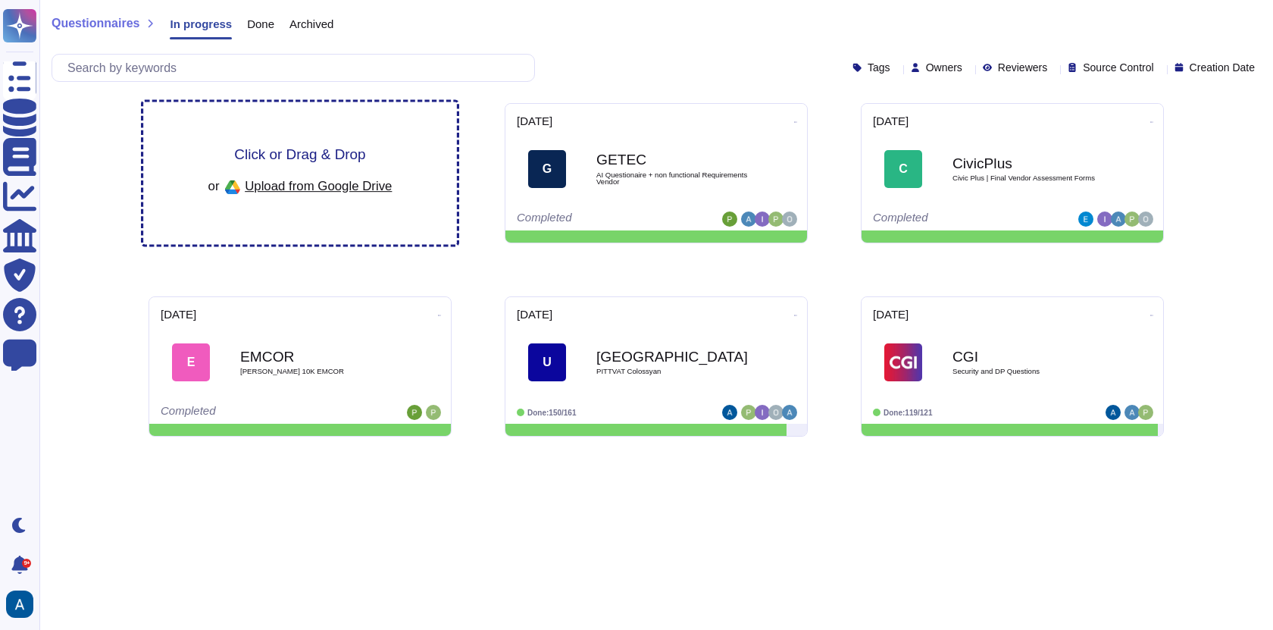
click at [381, 138] on div "Click or Drag & Drop or Upload from Google Drive" at bounding box center [300, 173] width 314 height 142
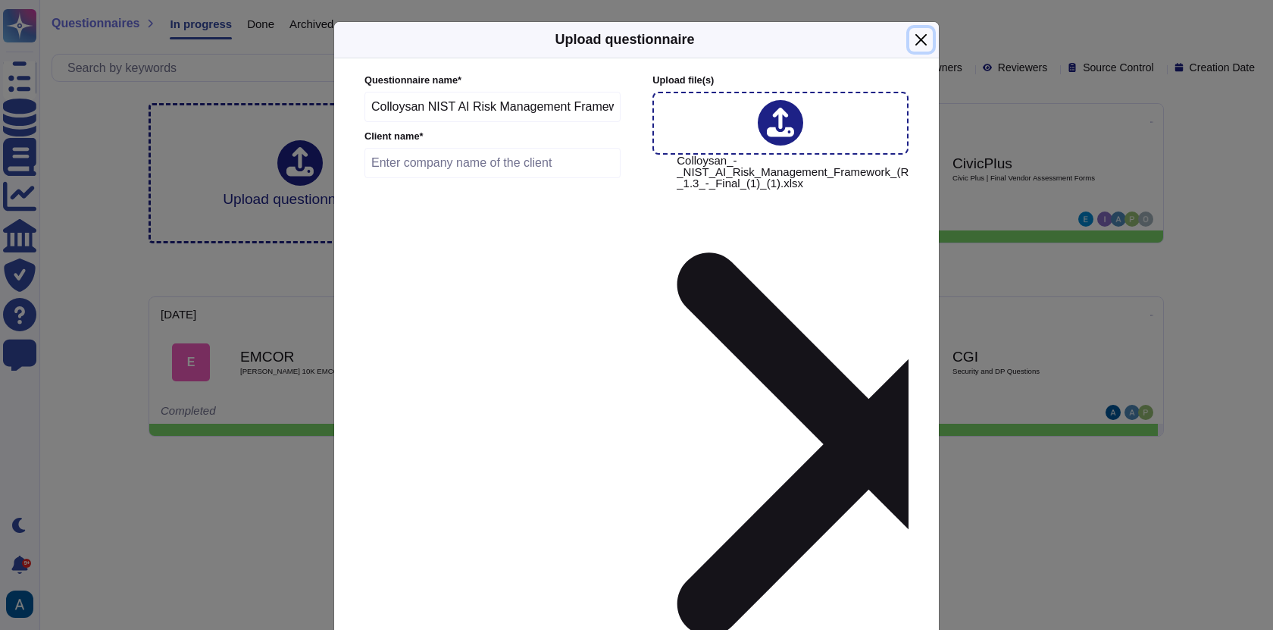
click at [913, 52] on button "Close" at bounding box center [921, 39] width 23 height 23
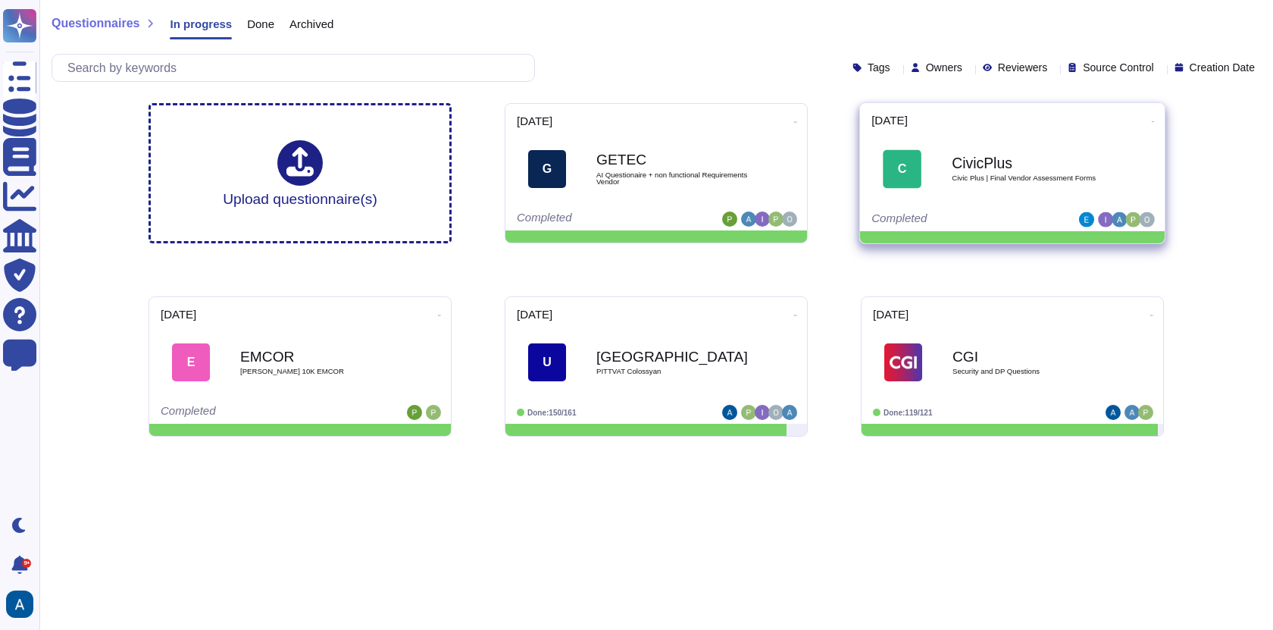
click at [938, 164] on span "C CivicPlus Civic Plus | Final Vendor Assessment Forms" at bounding box center [1013, 169] width 282 height 61
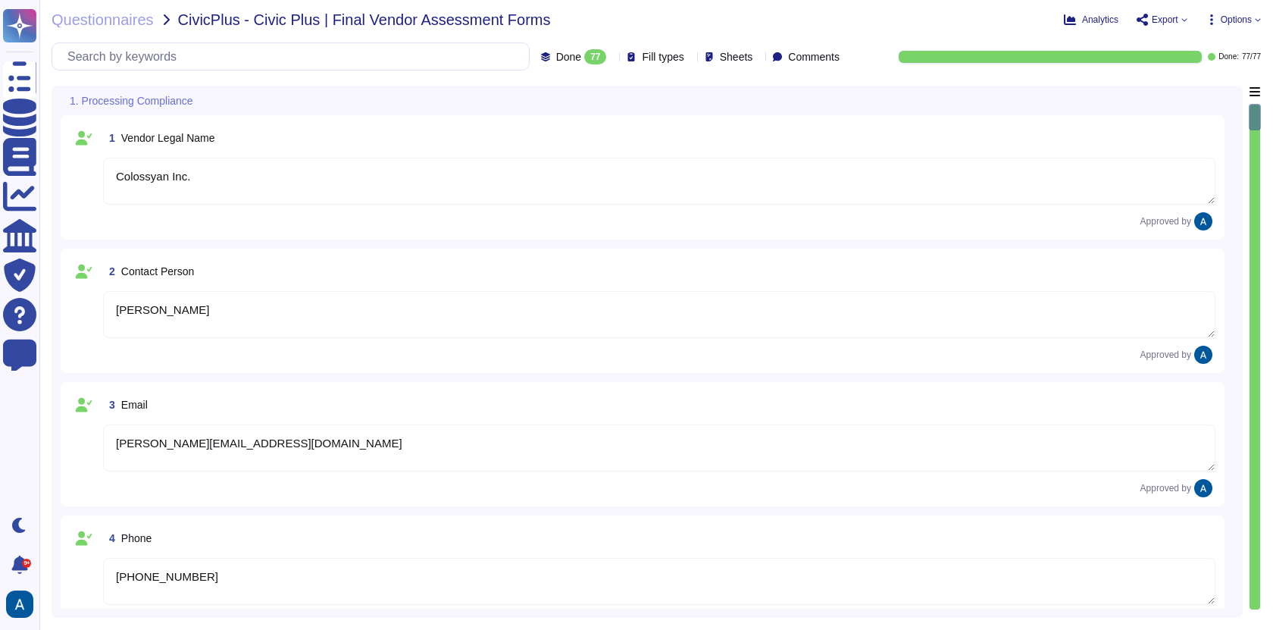
type textarea "Colossyan Inc."
type textarea "[PERSON_NAME]"
type textarea "[PERSON_NAME][EMAIL_ADDRESS][DOMAIN_NAME]"
type textarea "[PHONE_NUMBER]"
type textarea "[STREET_ADDRESS][US_STATE]"
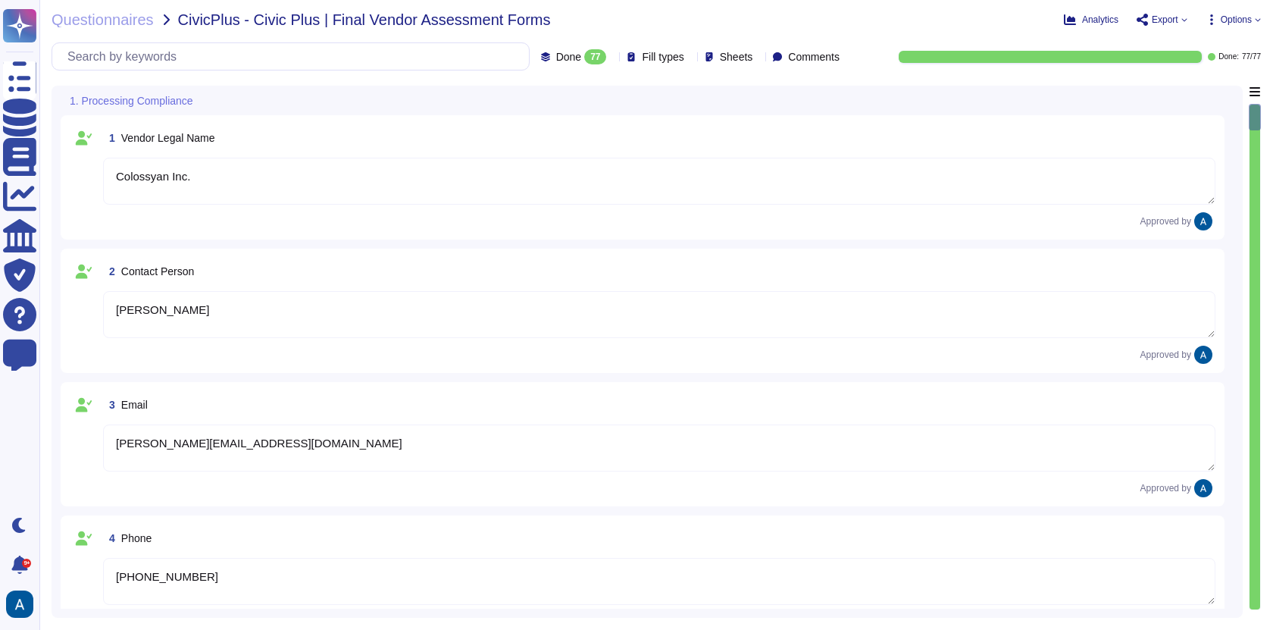
type textarea "Yes"
type textarea "Colossyan cloud service provider is AWS Data center is located in [GEOGRAPHIC_D…"
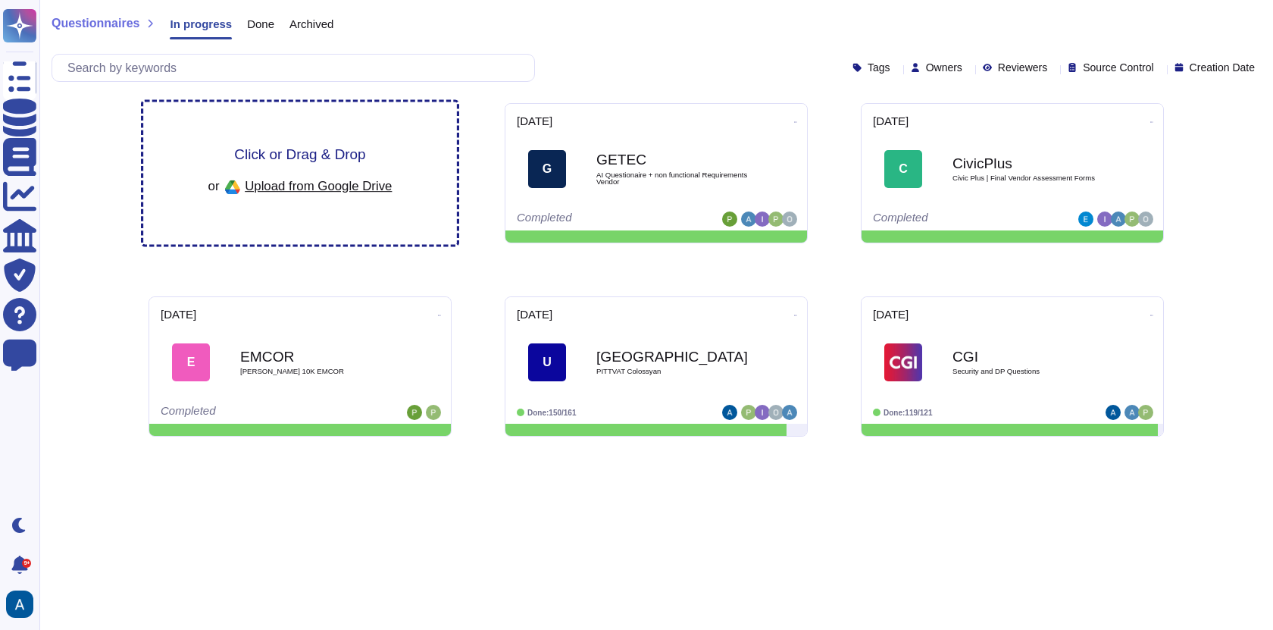
click at [377, 127] on div "Click or Drag & Drop or Upload from Google Drive" at bounding box center [300, 173] width 314 height 142
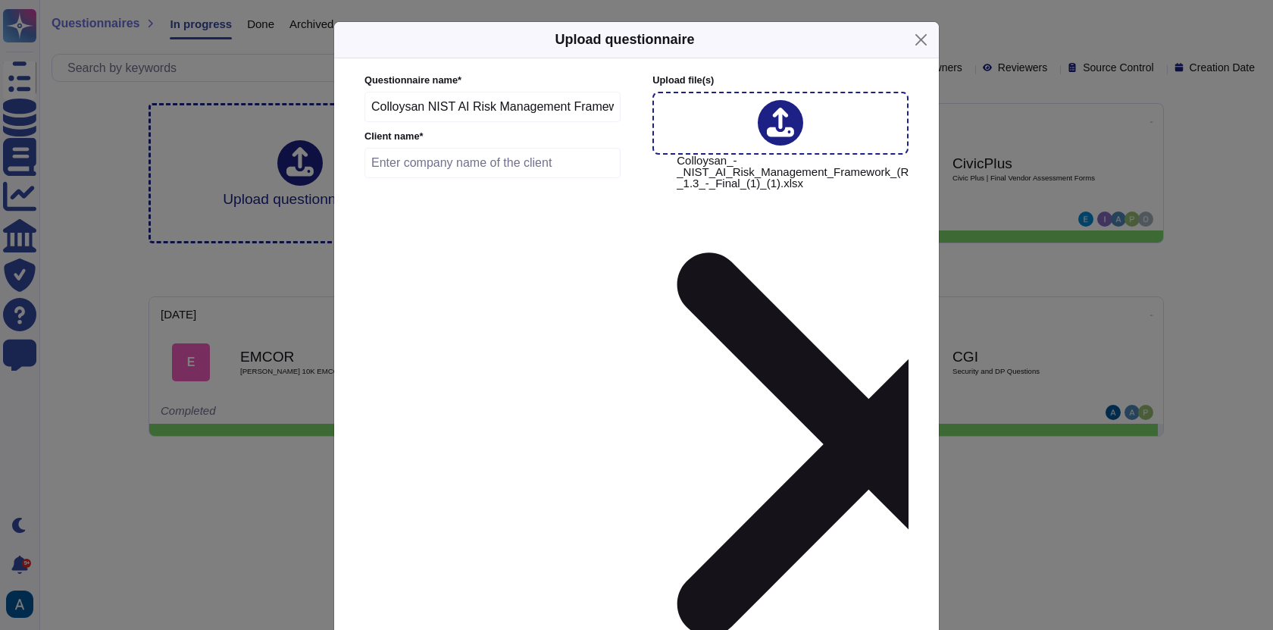
click at [534, 122] on input "Colloysan NIST AI Risk Management Framework (RMF) Playbook Assessment 1.3 Final…" at bounding box center [493, 107] width 256 height 30
paste input "ivic Plus NIST Form"
type input "Civic Plus NIST Form"
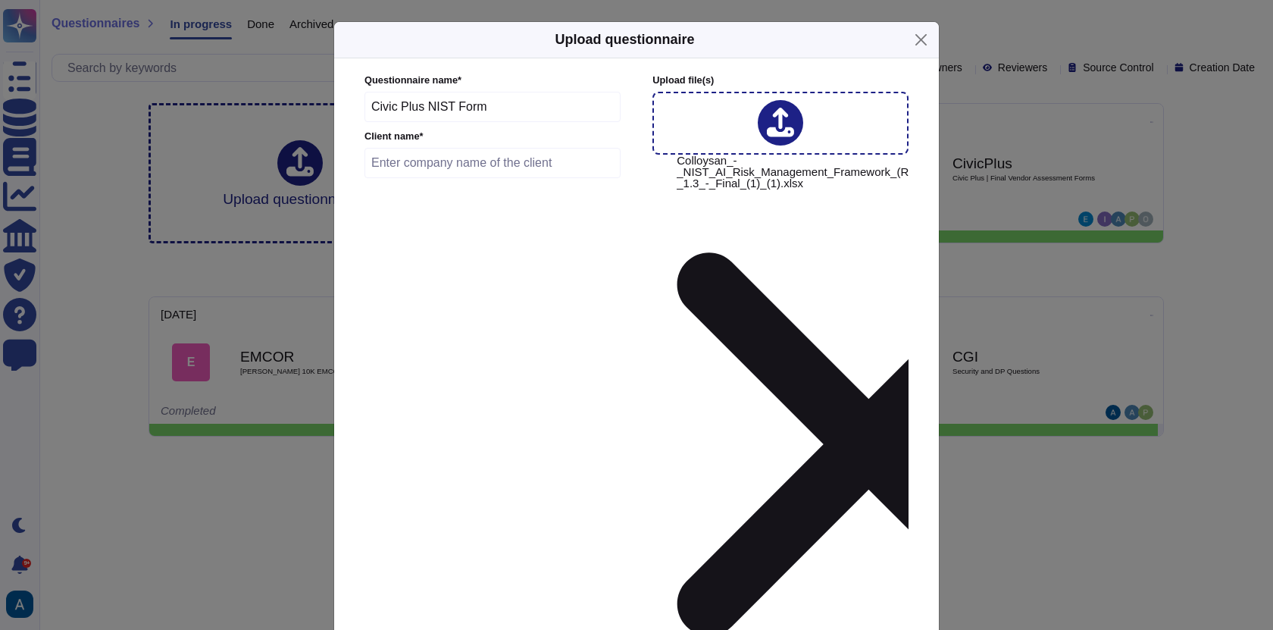
click at [456, 377] on div "[PERSON_NAME]" at bounding box center [467, 385] width 152 height 34
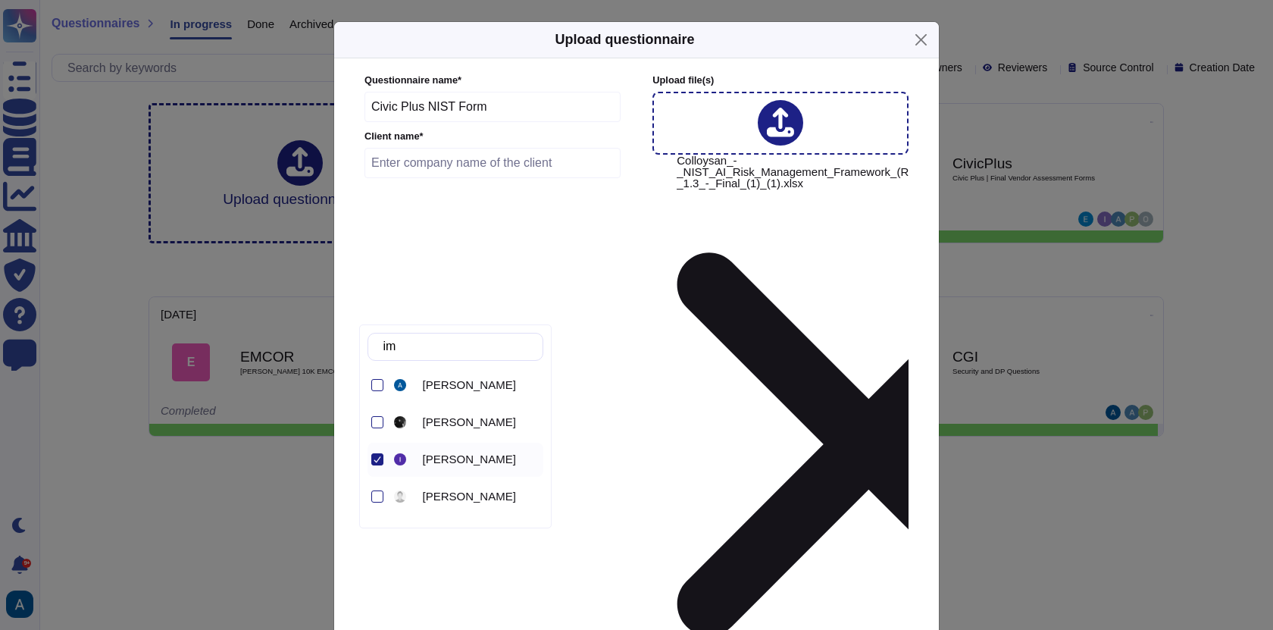
type input "i"
click at [504, 385] on div "[PERSON_NAME]" at bounding box center [480, 385] width 114 height 14
click at [518, 352] on input "oliv" at bounding box center [459, 347] width 167 height 27
type input "o"
click at [496, 382] on span "[PERSON_NAME]" at bounding box center [469, 385] width 93 height 14
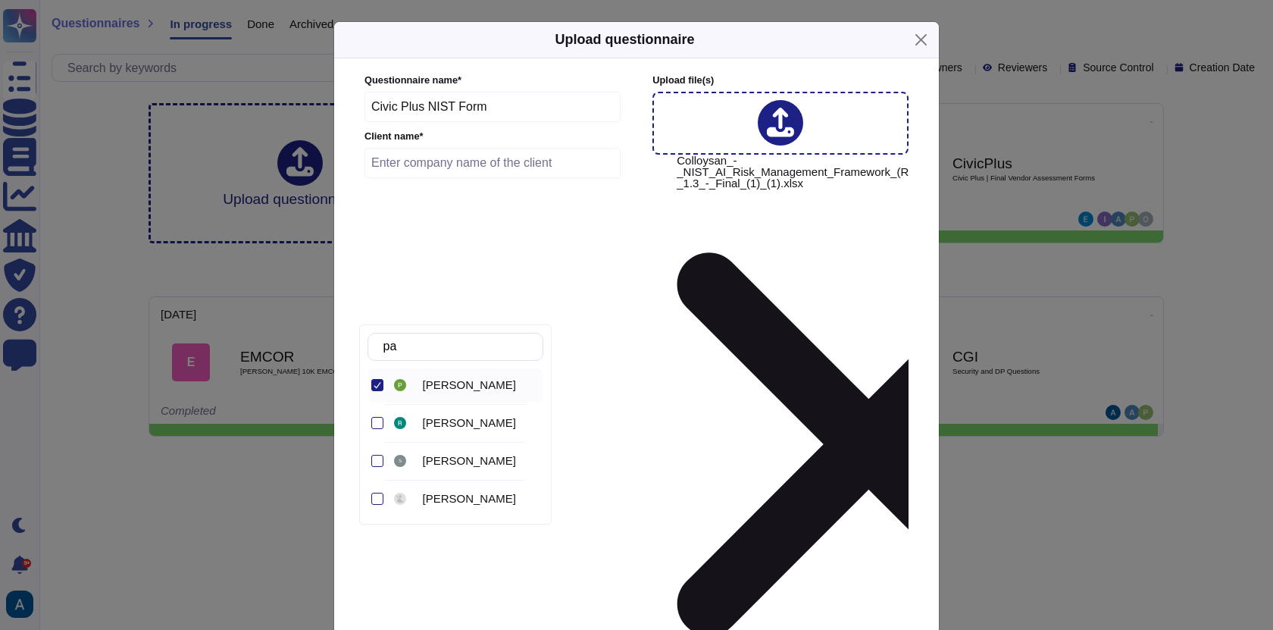
type input "p"
type input "adr"
click at [489, 384] on div "[PERSON_NAME]" at bounding box center [480, 385] width 114 height 14
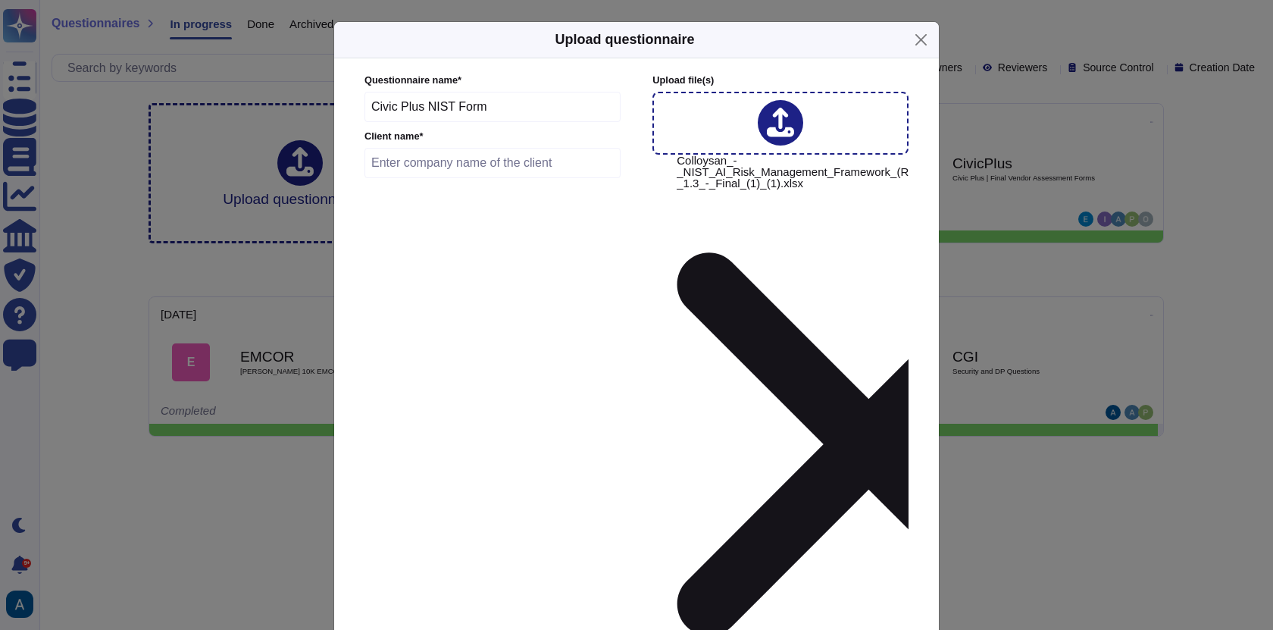
drag, startPoint x: 534, startPoint y: 116, endPoint x: 324, endPoint y: 105, distance: 210.3
click at [365, 105] on input "Civic Plus NIST Form" at bounding box center [493, 107] width 256 height 30
click at [415, 168] on input "text" at bounding box center [493, 163] width 256 height 30
paste input "Civic Plus NIST Form"
drag, startPoint x: 418, startPoint y: 162, endPoint x: 609, endPoint y: 158, distance: 191.0
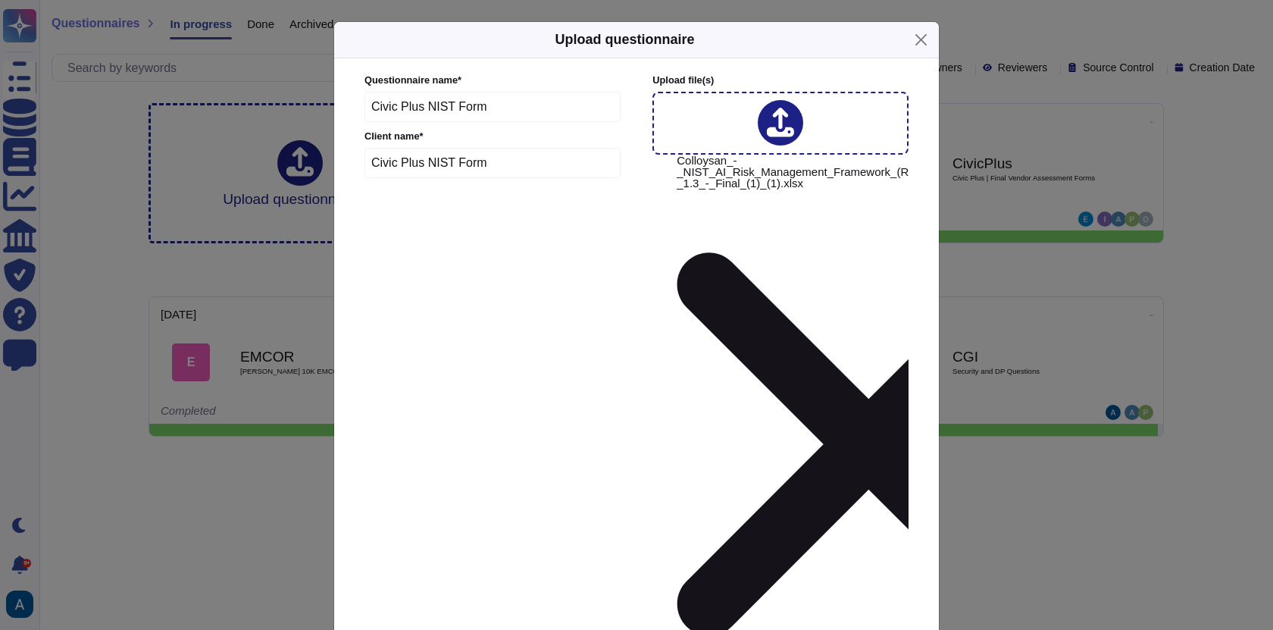
click at [609, 158] on input "Civic Plus NIST Form" at bounding box center [493, 163] width 256 height 30
type input "Civic Plus"
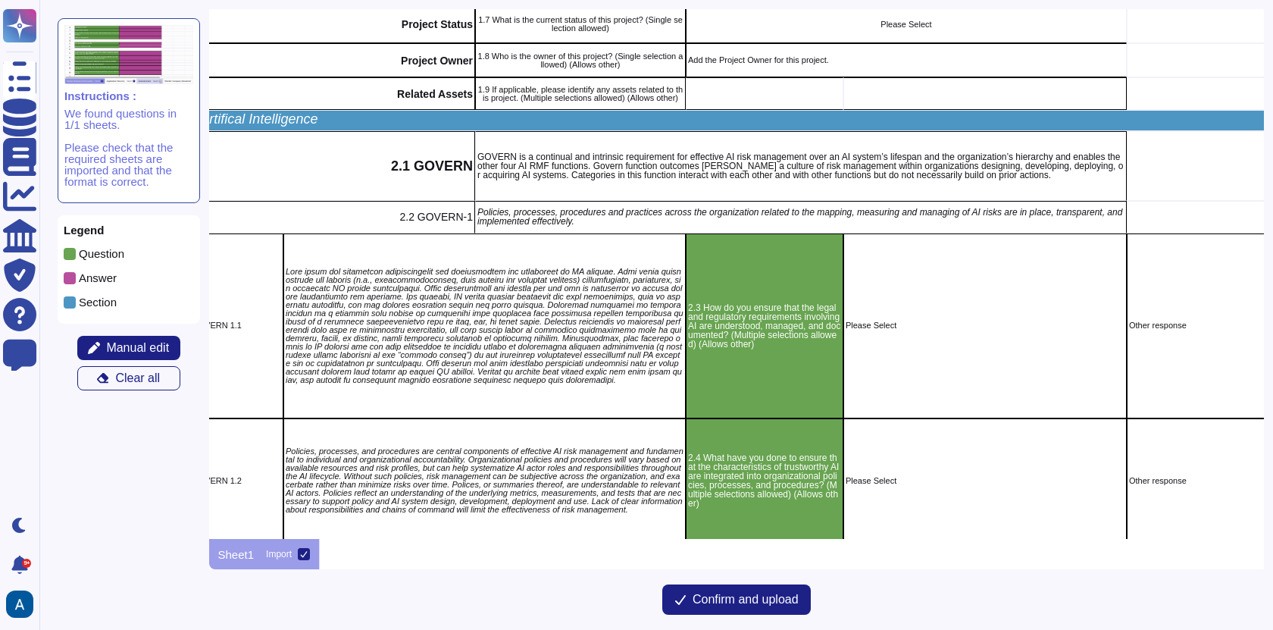
scroll to position [867, 114]
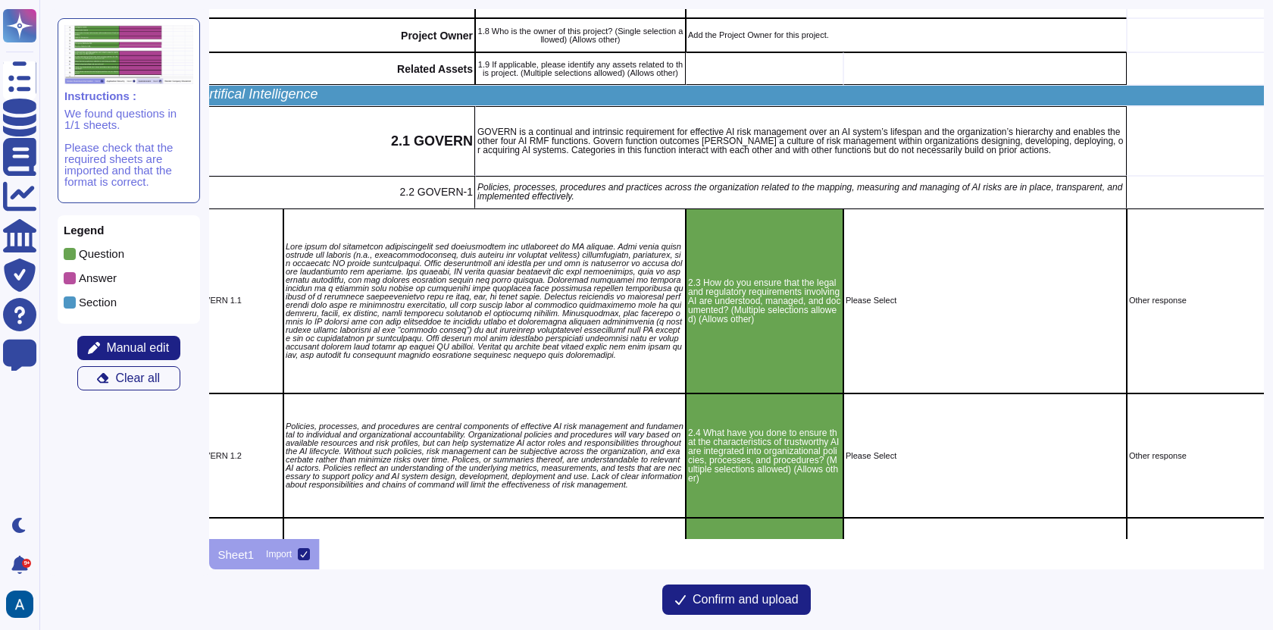
click at [972, 318] on div "Please Select" at bounding box center [984, 301] width 283 height 186
click at [161, 339] on button "Manual edit" at bounding box center [128, 348] width 103 height 24
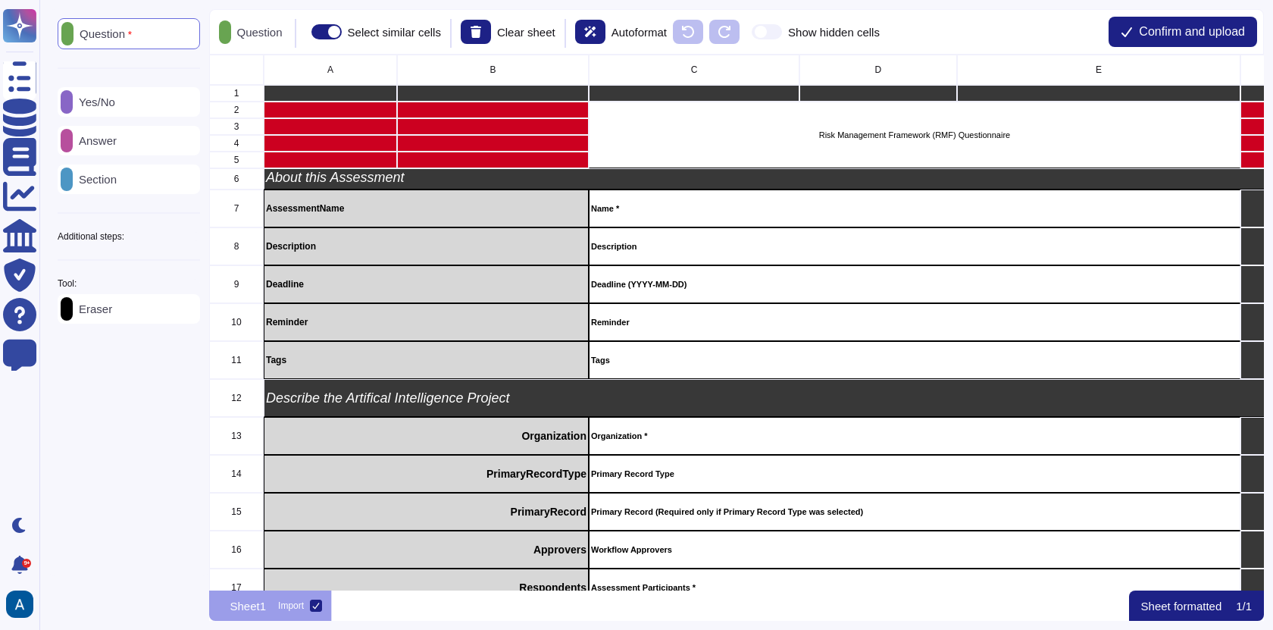
scroll to position [524, 1044]
click at [155, 108] on div "Yes/No" at bounding box center [129, 102] width 142 height 30
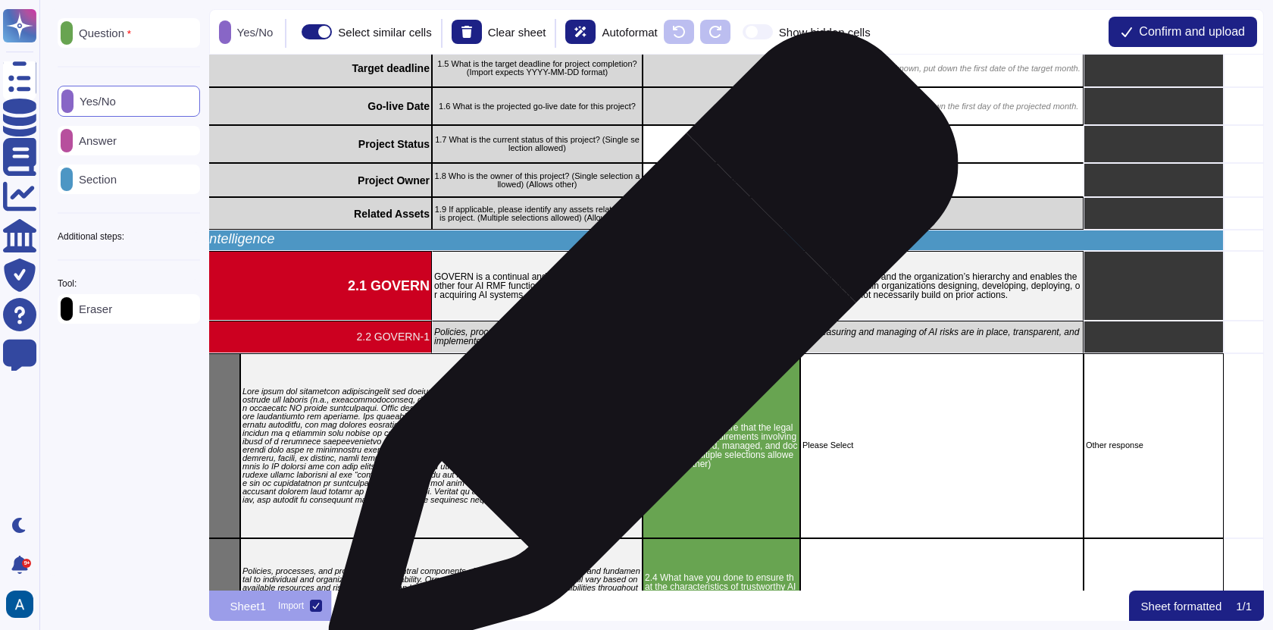
scroll to position [982, 168]
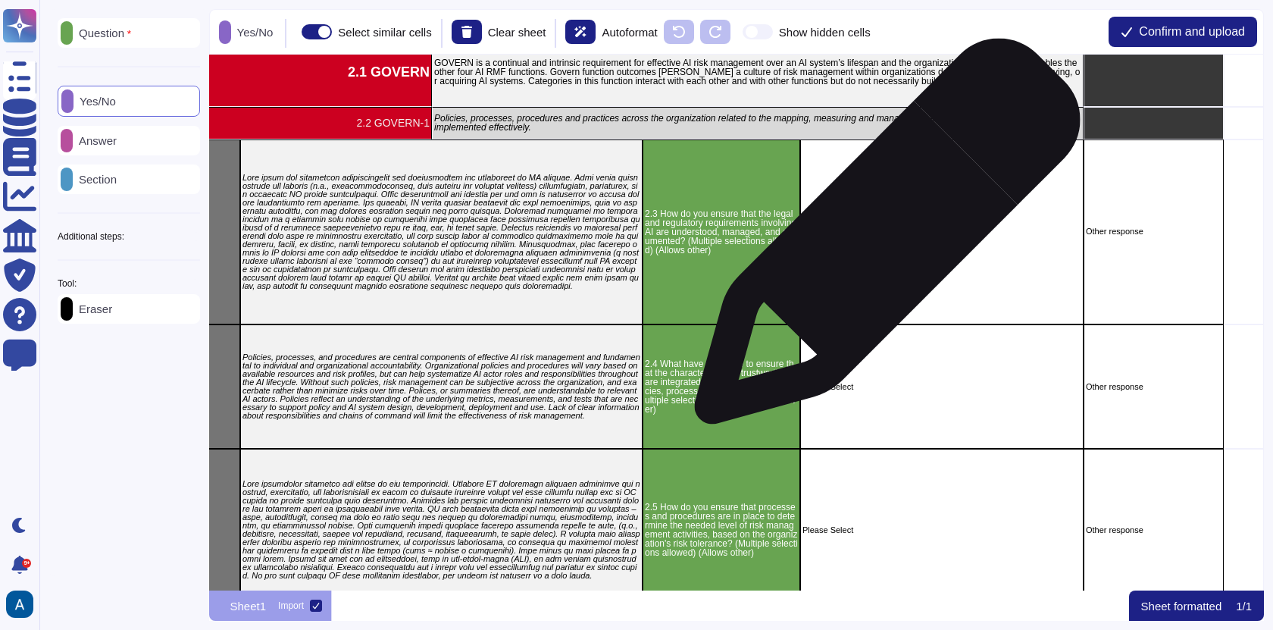
click at [882, 239] on div "Please Select" at bounding box center [941, 232] width 283 height 186
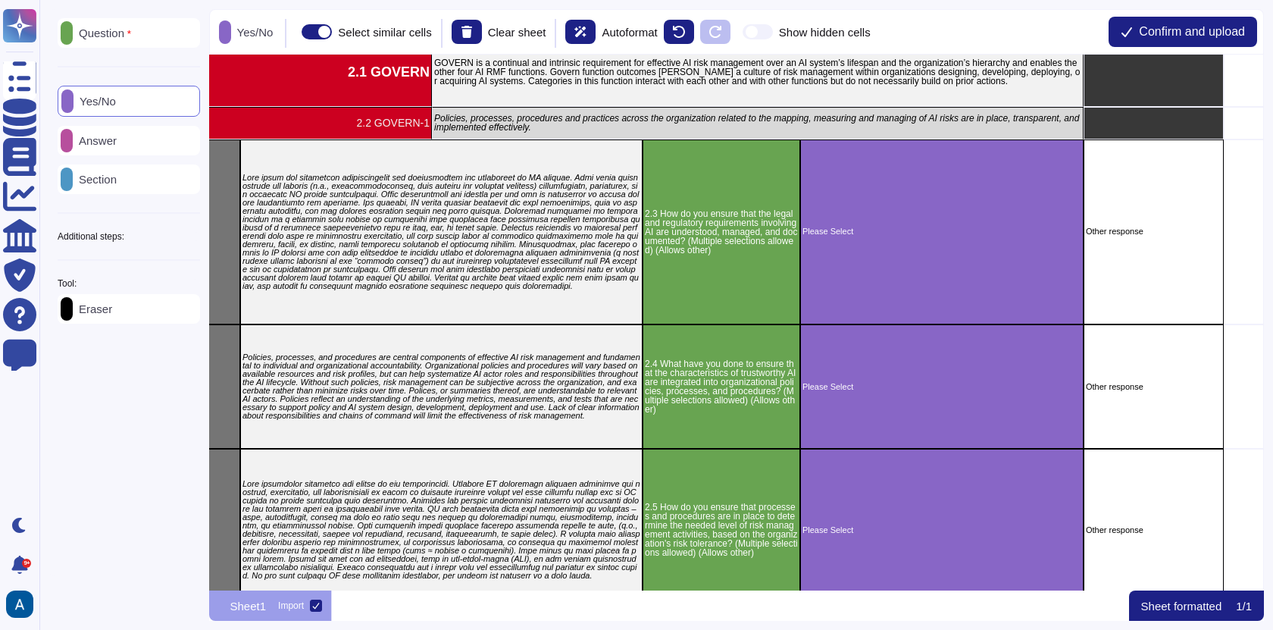
click at [152, 145] on div "Answer" at bounding box center [129, 141] width 142 height 30
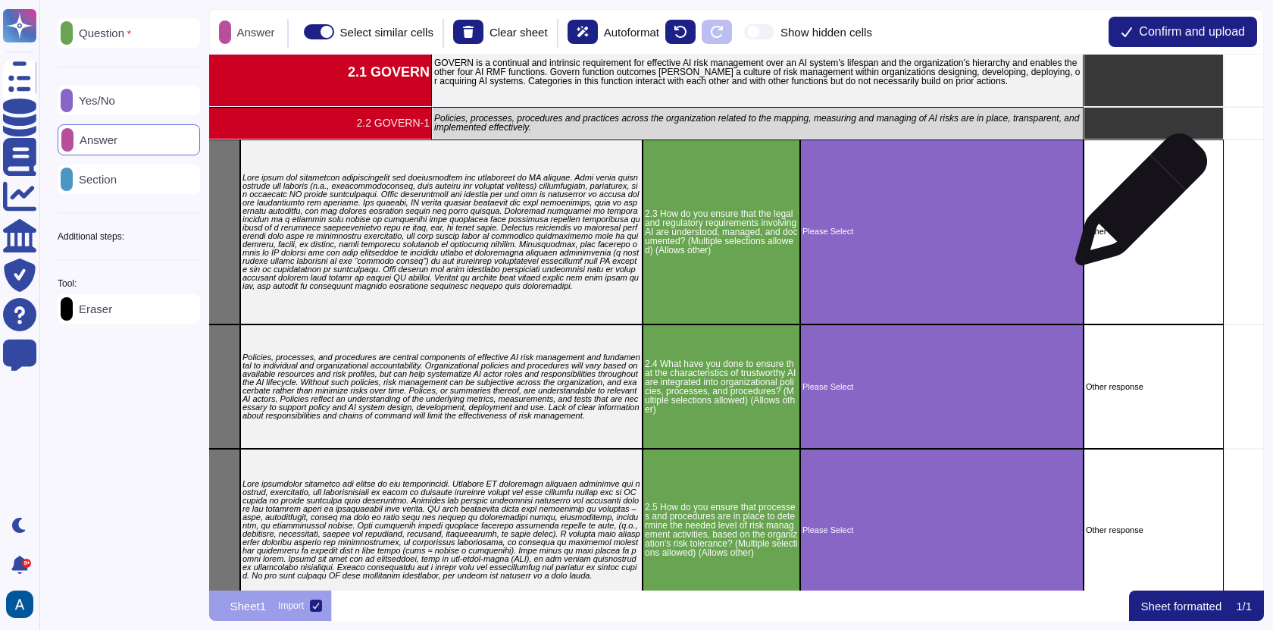
click at [1135, 207] on div "Other response" at bounding box center [1153, 232] width 140 height 186
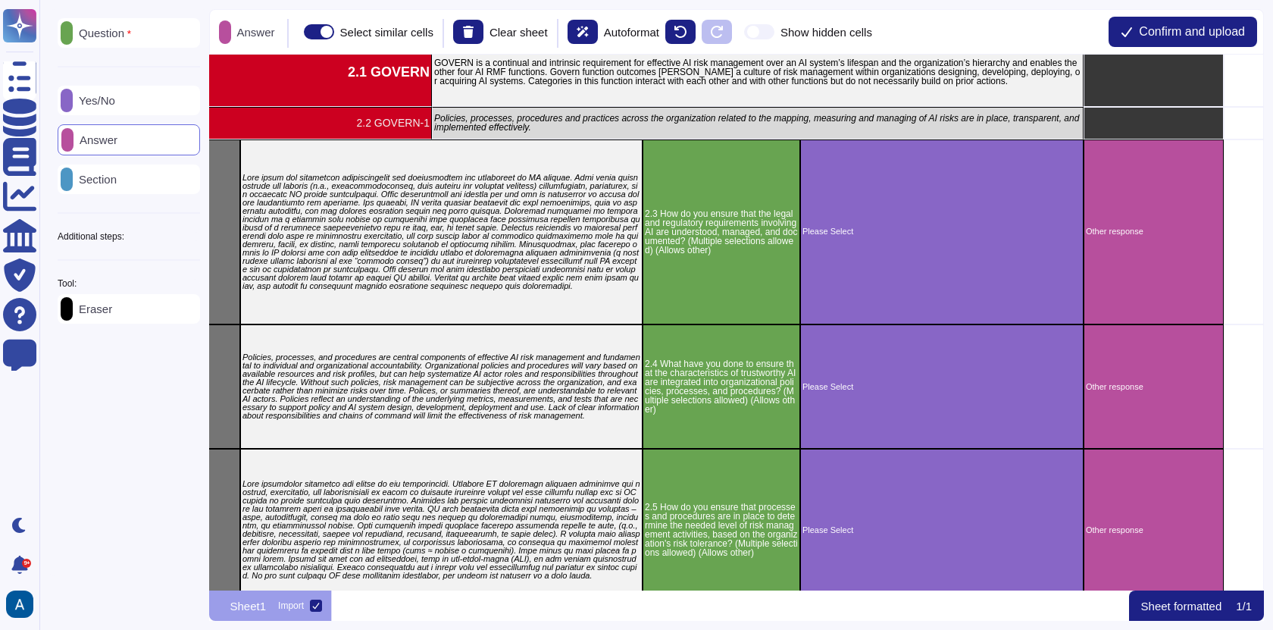
click at [169, 230] on div "Question Yes/No Answer Section Additional steps: Sub-Question Documents Instruc…" at bounding box center [129, 170] width 142 height 305
click at [183, 238] on div "Additional steps:" at bounding box center [129, 236] width 142 height 9
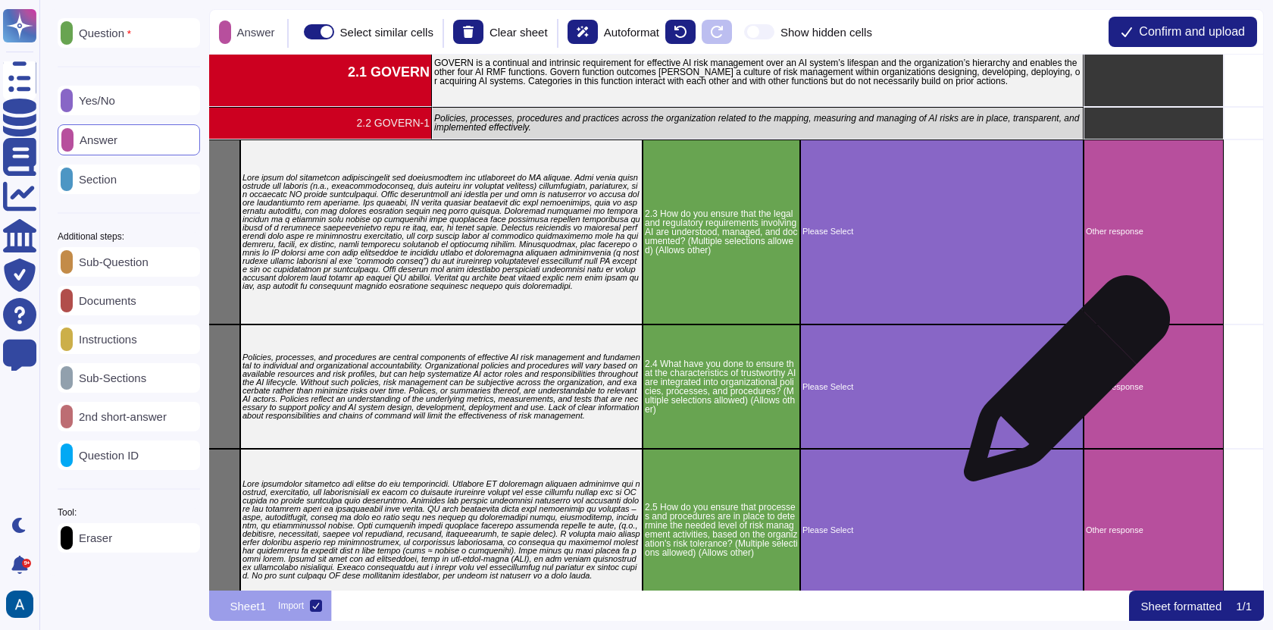
scroll to position [0, 0]
